Goal: Task Accomplishment & Management: Manage account settings

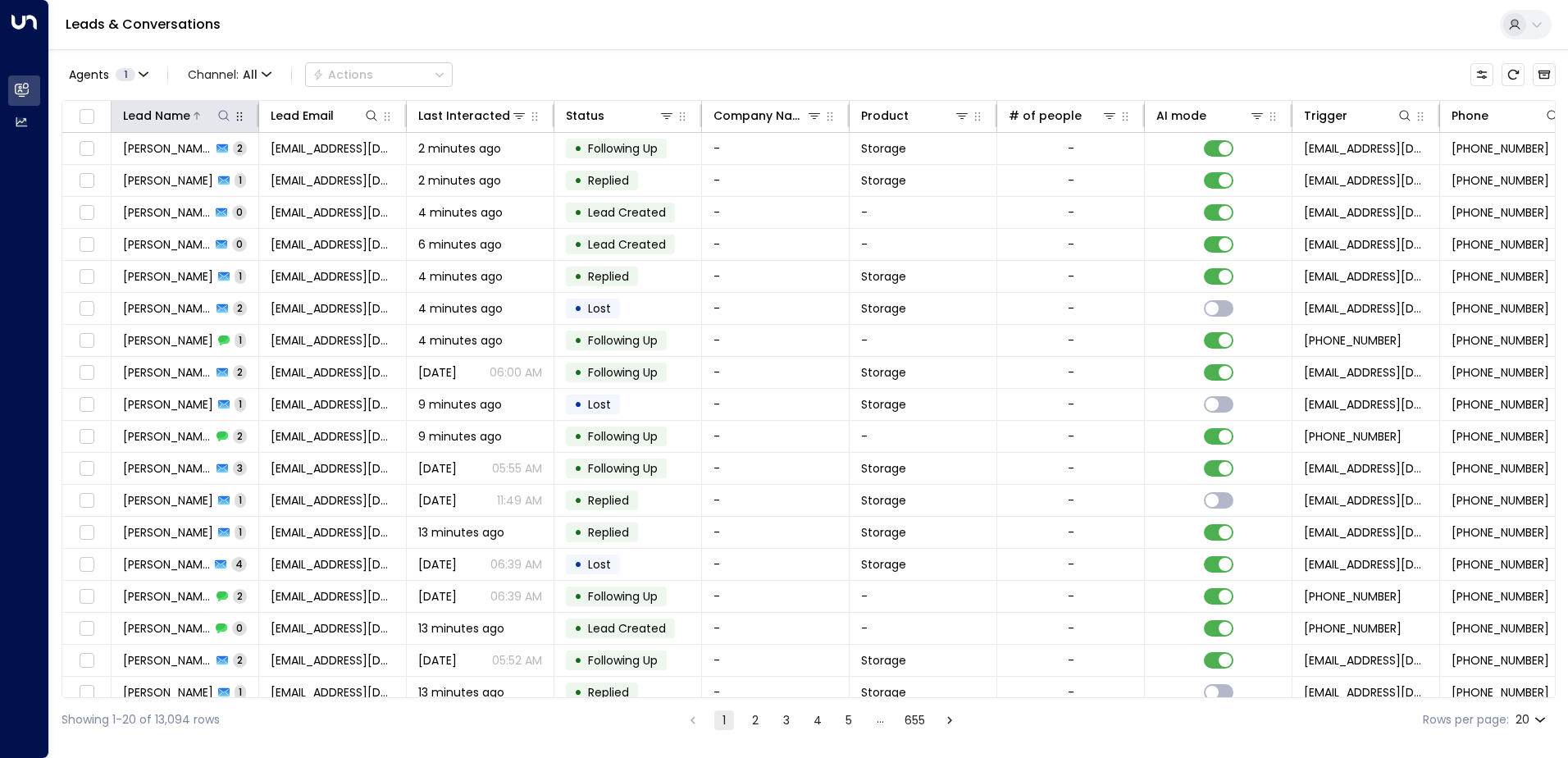
click at [225, 113] on icon at bounding box center [224, 115] width 13 height 13
click at [179, 168] on input "text" at bounding box center [223, 175] width 226 height 31
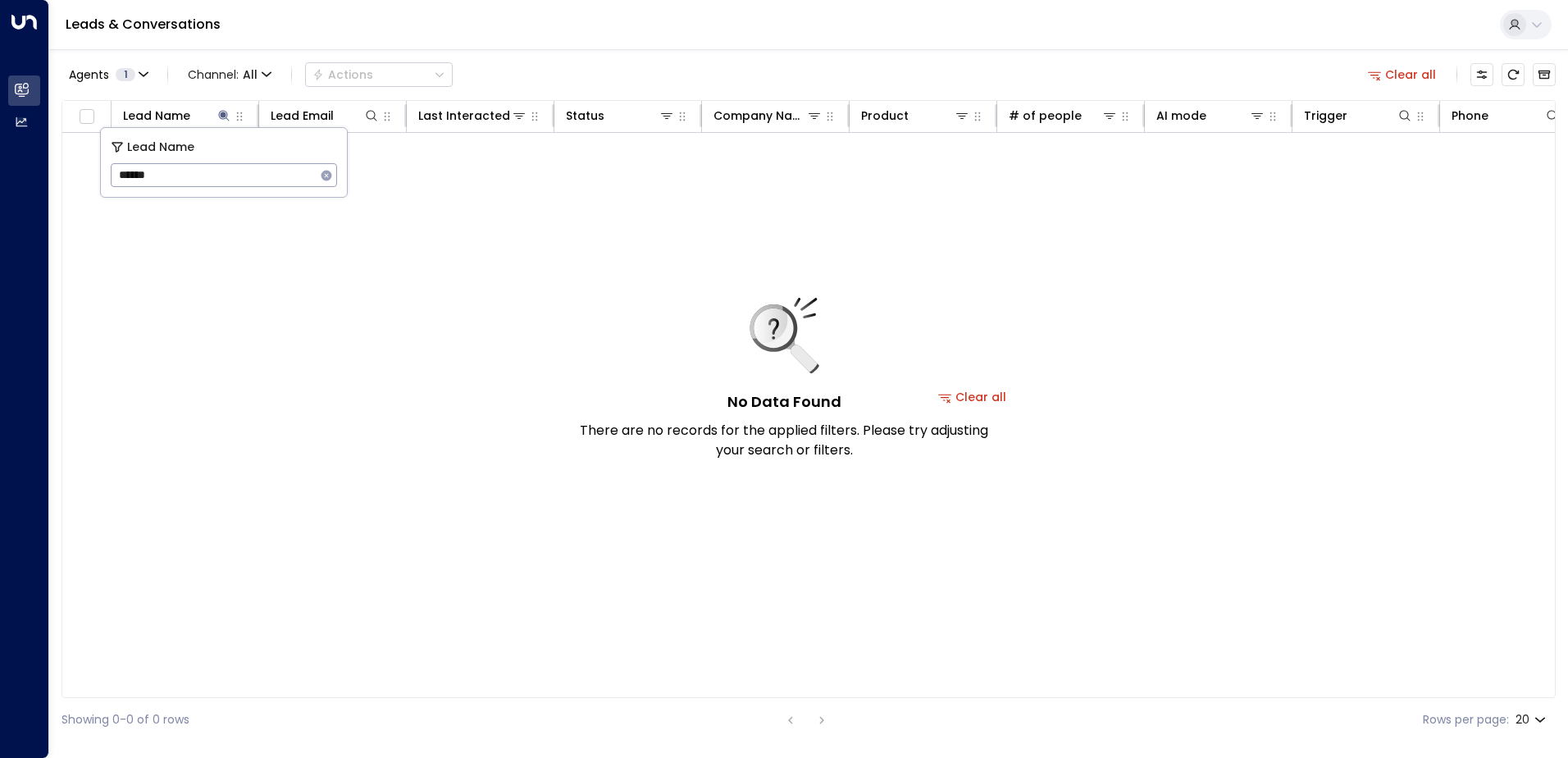
type input "*******"
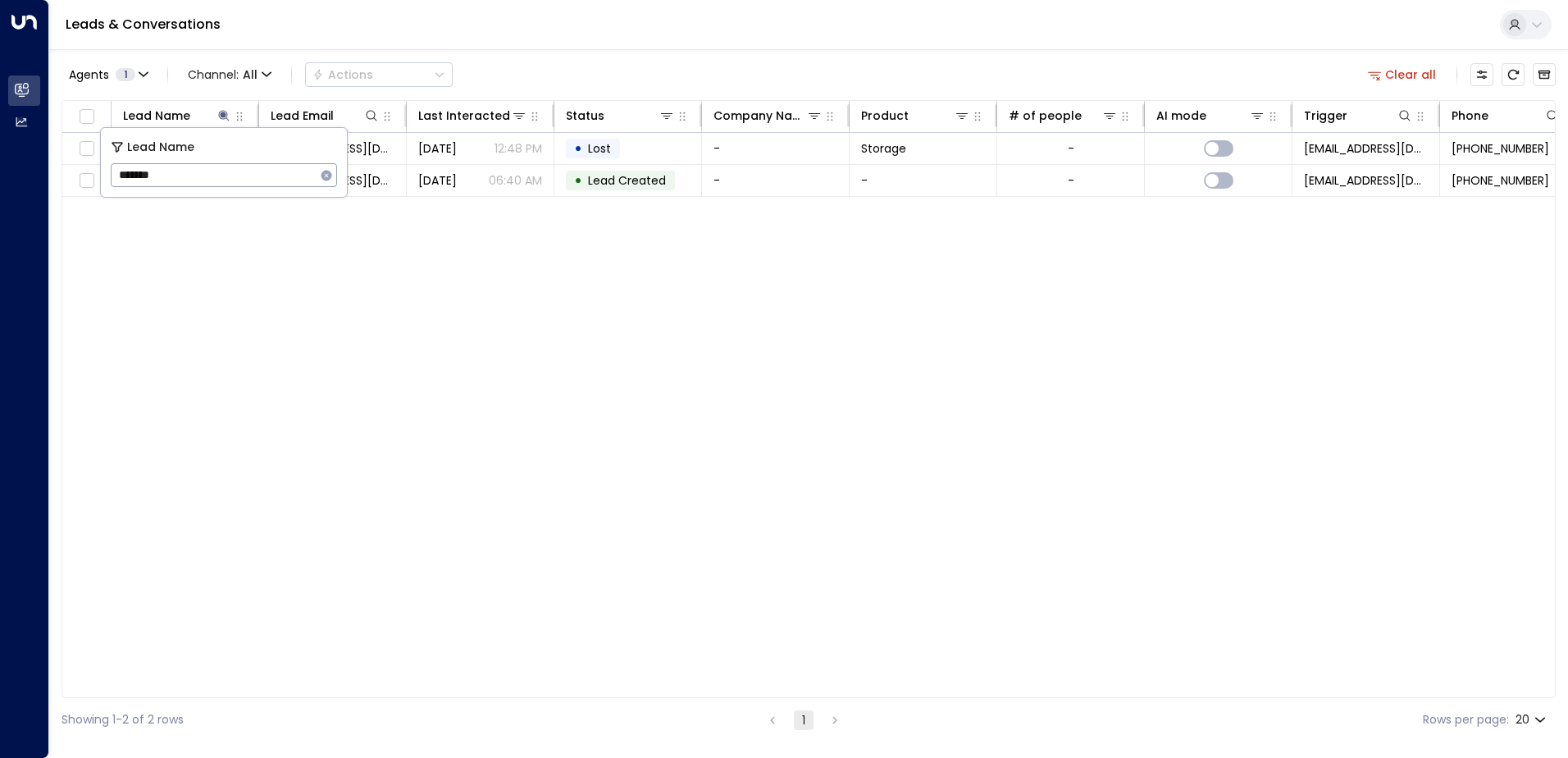
click at [308, 233] on div "Lead Name Lead Email Last Interacted Status Company Name Product # of people AI…" at bounding box center [808, 399] width 1494 height 598
click at [179, 115] on div "Lead Name" at bounding box center [156, 115] width 67 height 20
click at [224, 119] on icon at bounding box center [223, 114] width 10 height 10
type input "********"
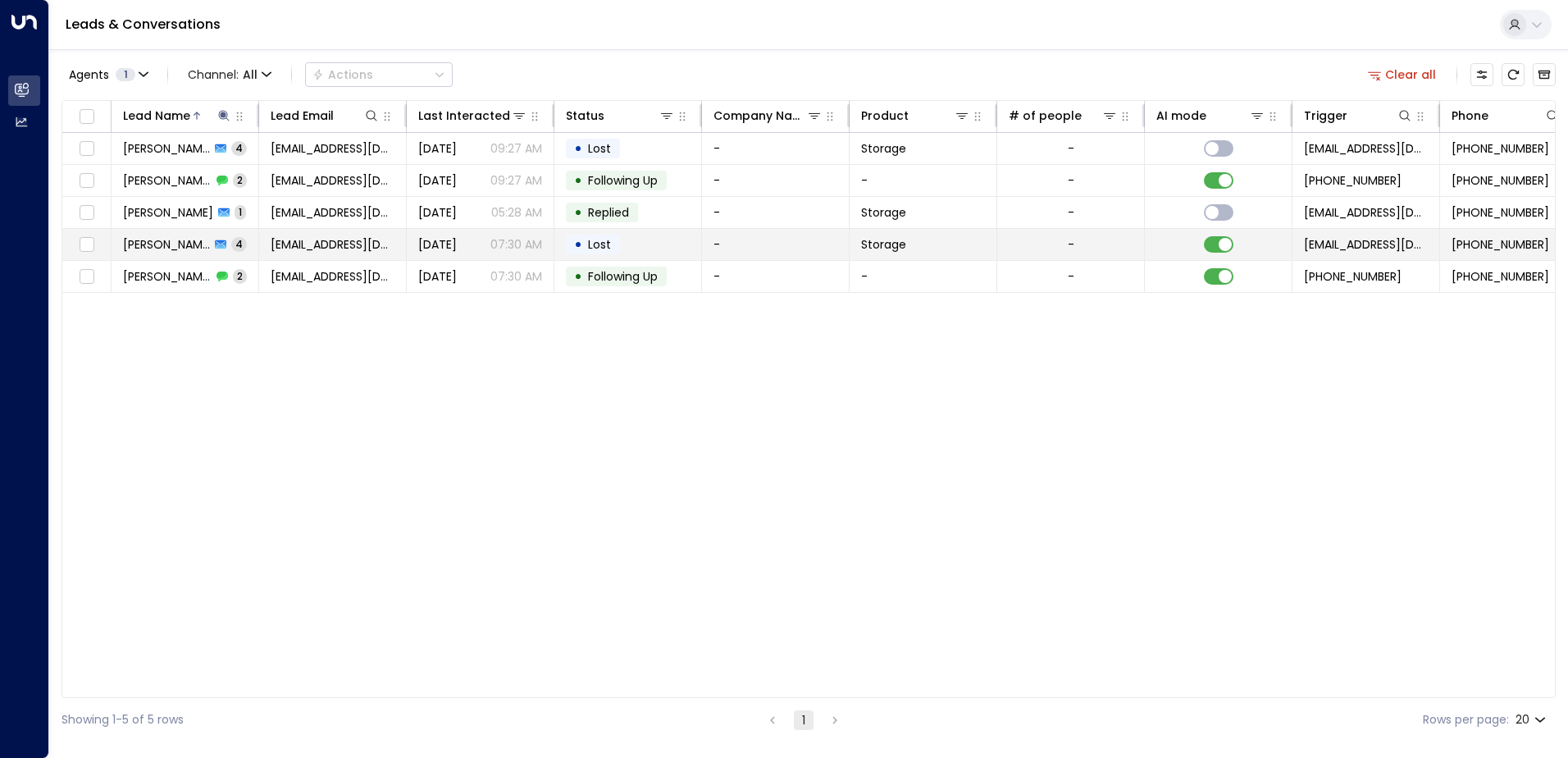
click at [419, 250] on span "[DATE]" at bounding box center [437, 245] width 38 height 17
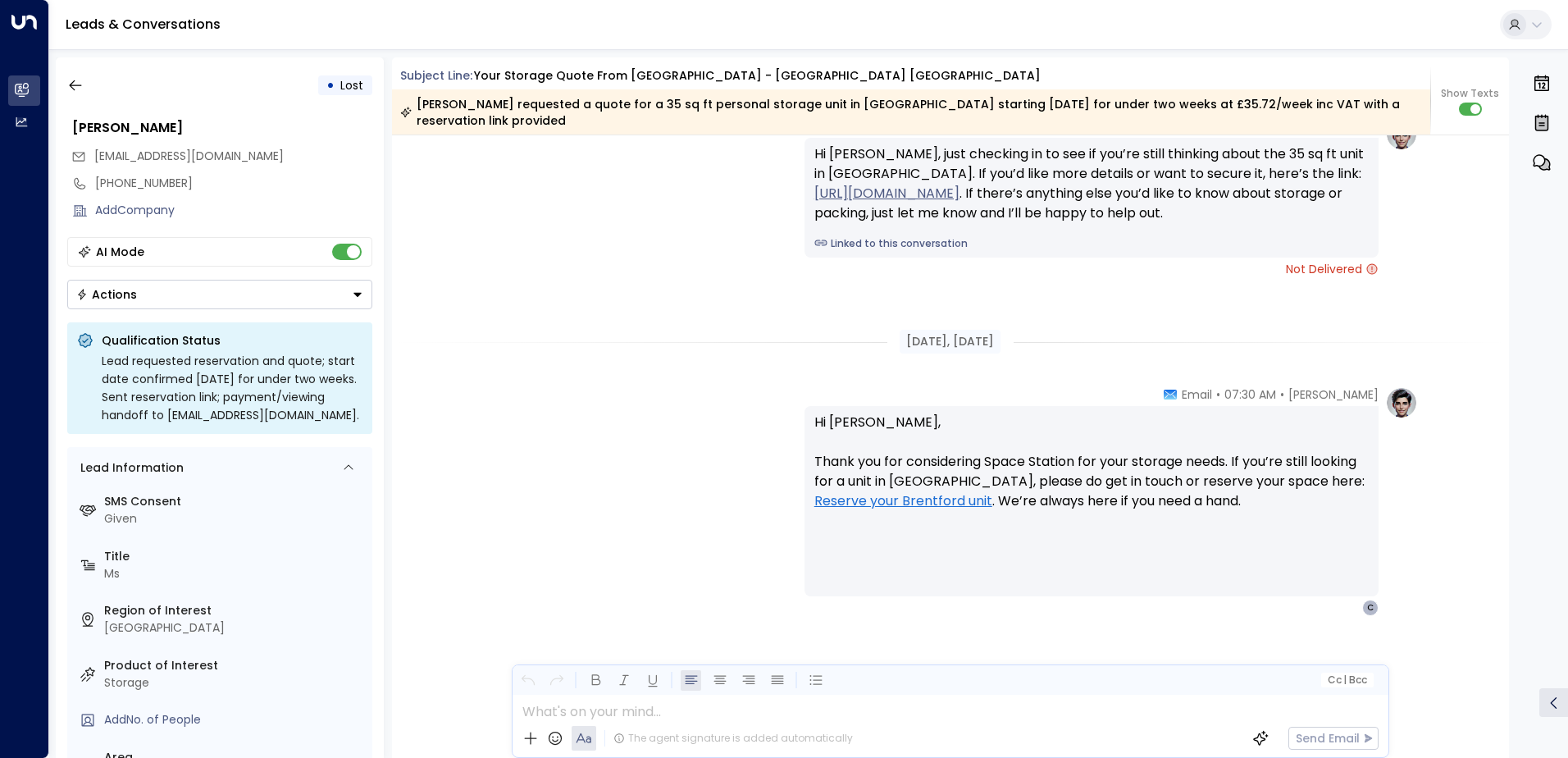
click at [90, 84] on div "• Lost" at bounding box center [219, 86] width 305 height 30
click at [77, 86] on icon "button" at bounding box center [75, 86] width 17 height 17
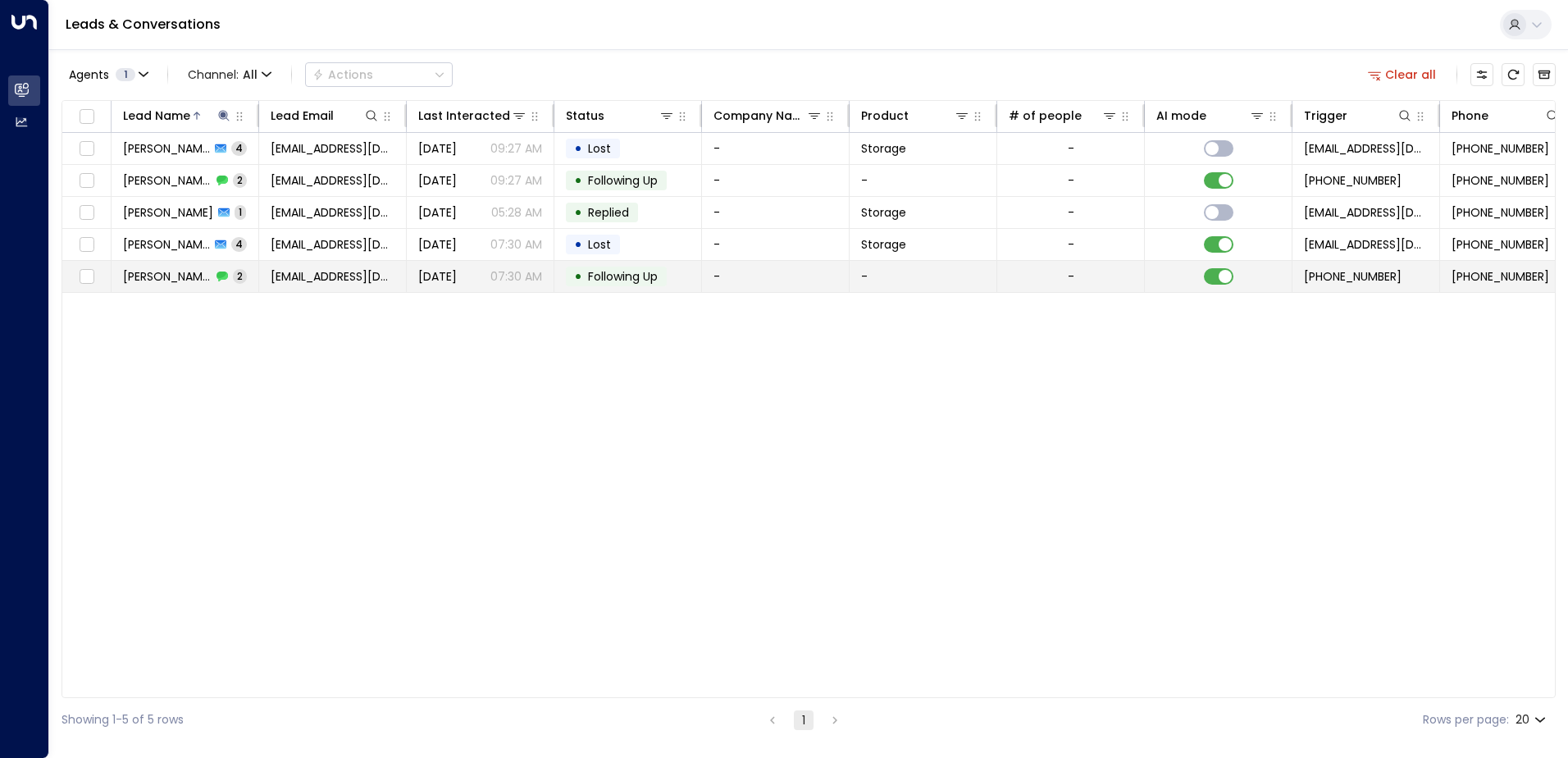
click at [521, 282] on p "07:30 AM" at bounding box center [516, 276] width 52 height 17
